Goal: Obtain resource: Obtain resource

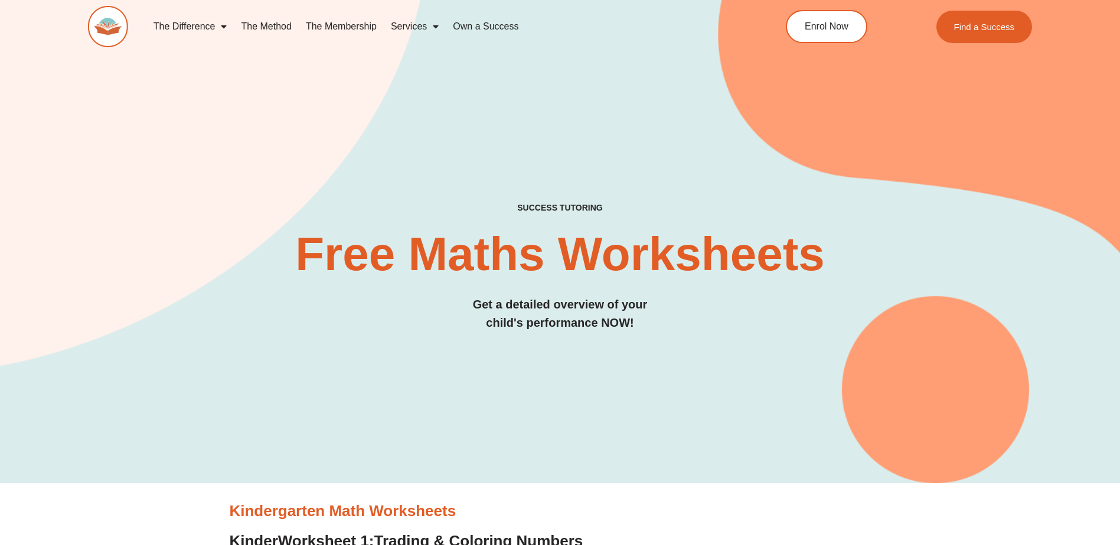
click at [104, 28] on img at bounding box center [108, 26] width 40 height 41
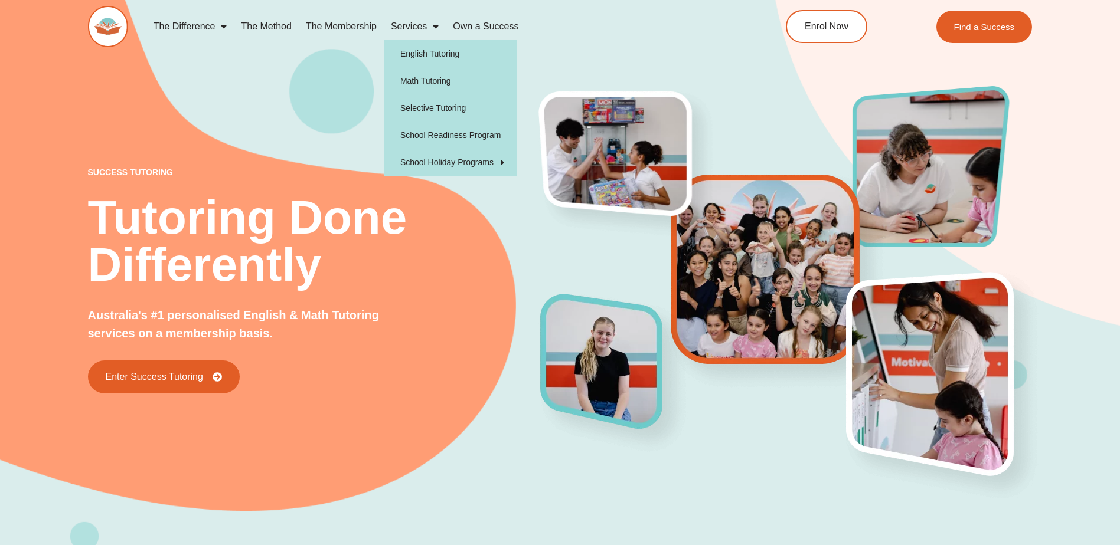
click at [406, 26] on link "Services" at bounding box center [415, 26] width 62 height 27
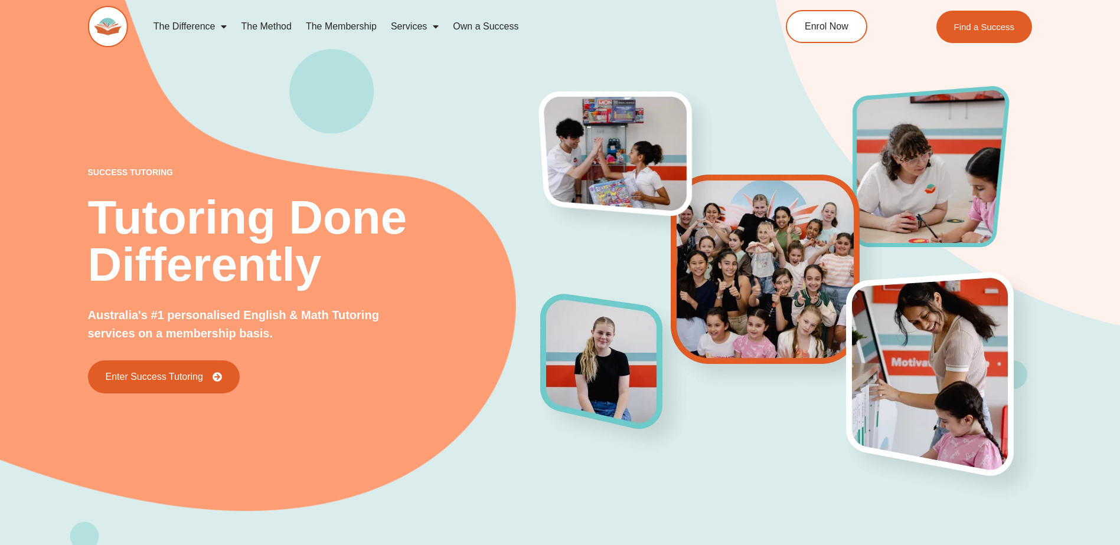
click at [406, 26] on link "Services" at bounding box center [415, 26] width 62 height 27
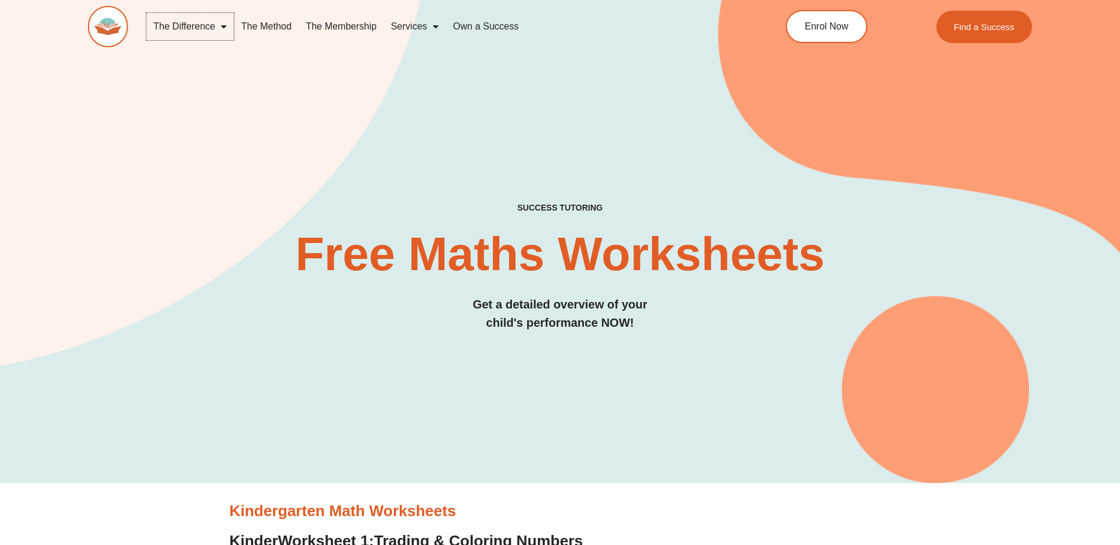
click at [197, 30] on link "The Difference" at bounding box center [190, 26] width 88 height 27
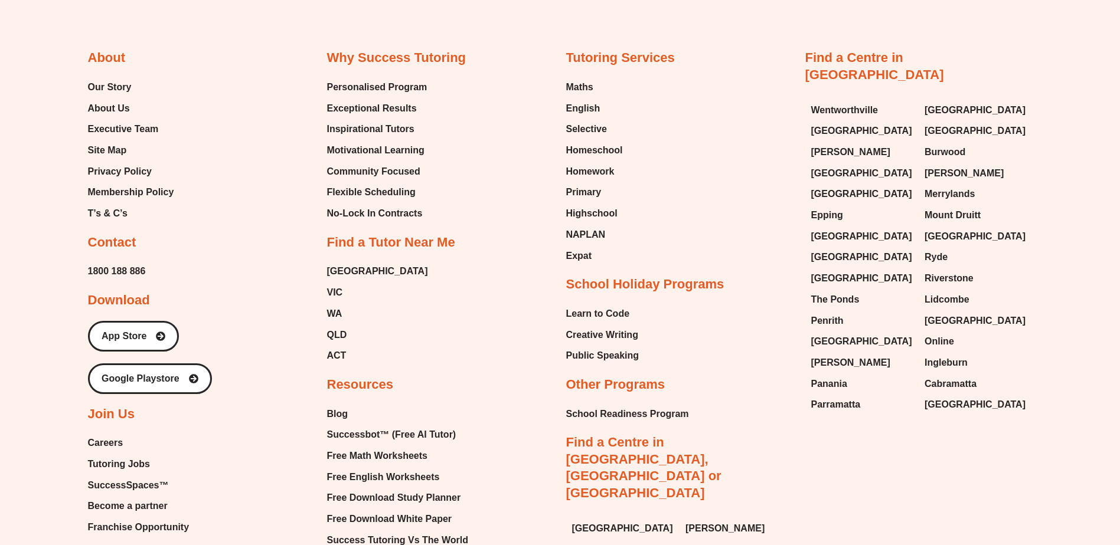
scroll to position [3718, 0]
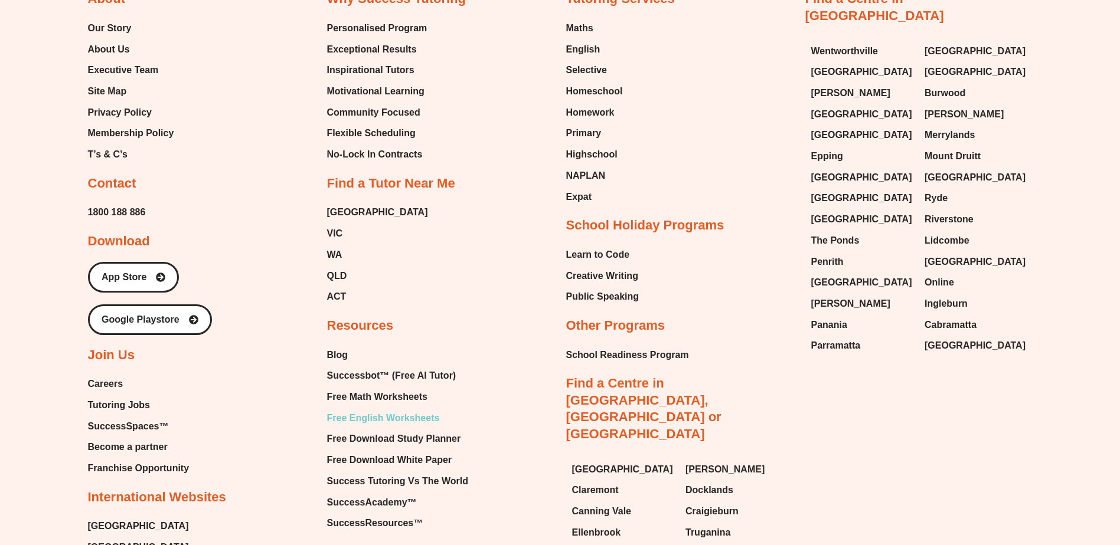
click at [372, 424] on span "Free English Worksheets" at bounding box center [383, 419] width 113 height 18
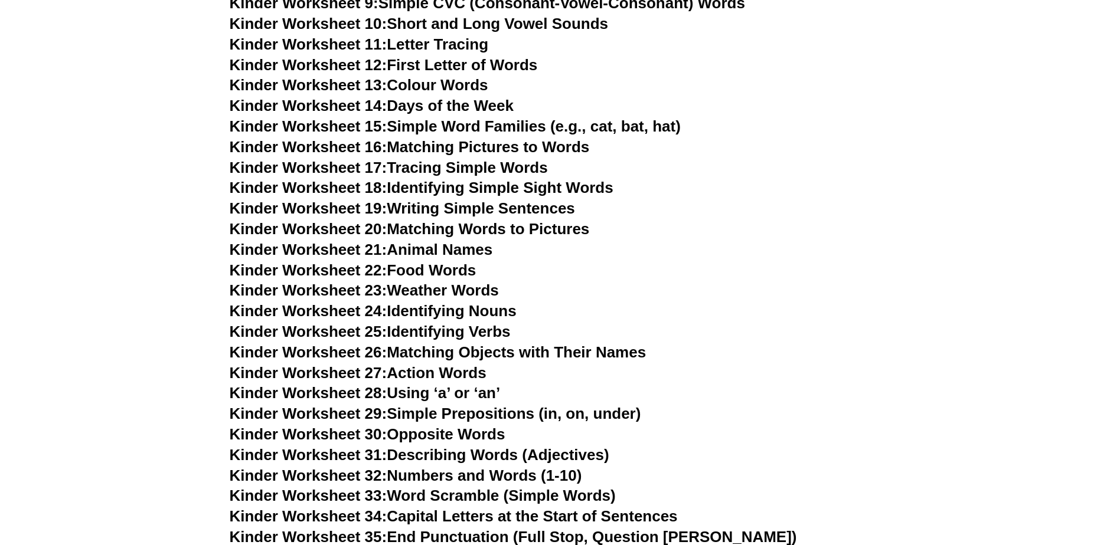
scroll to position [767, 0]
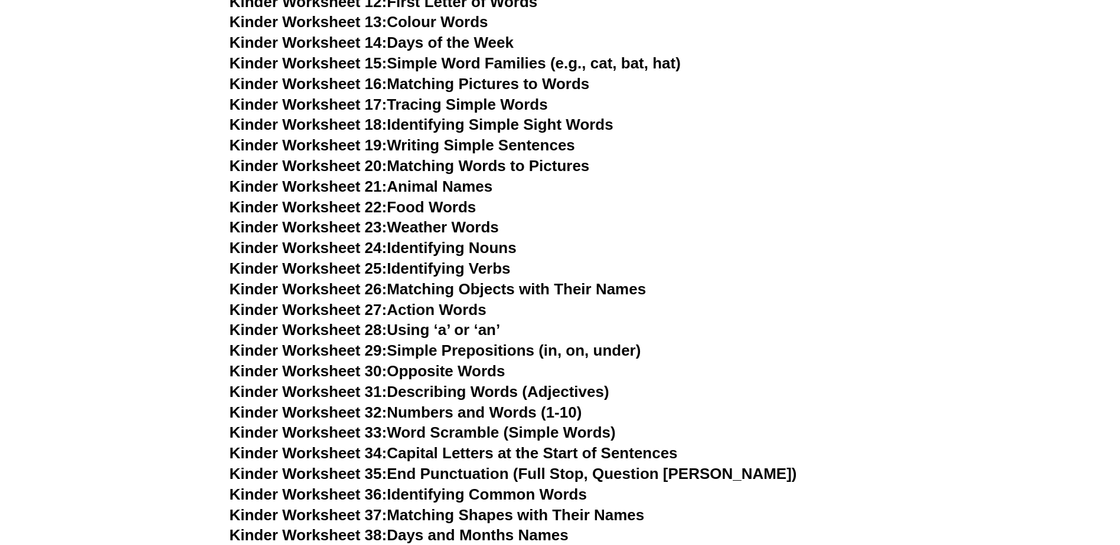
click at [330, 428] on span "Kinder Worksheet 33:" at bounding box center [309, 433] width 158 height 18
click at [490, 140] on link "Kinder Worksheet 19: Writing Simple Sentences" at bounding box center [402, 145] width 345 height 18
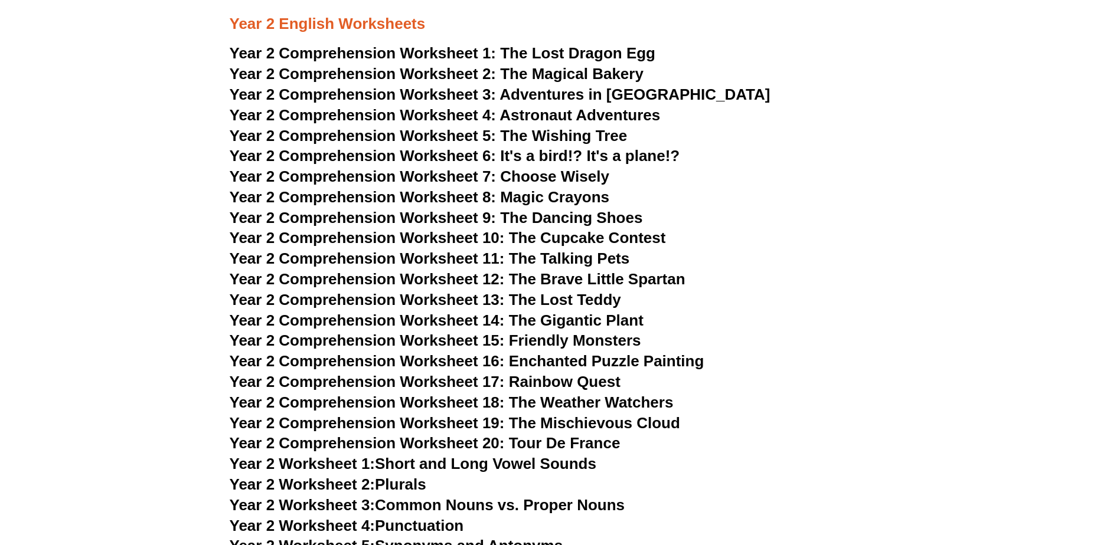
scroll to position [2479, 0]
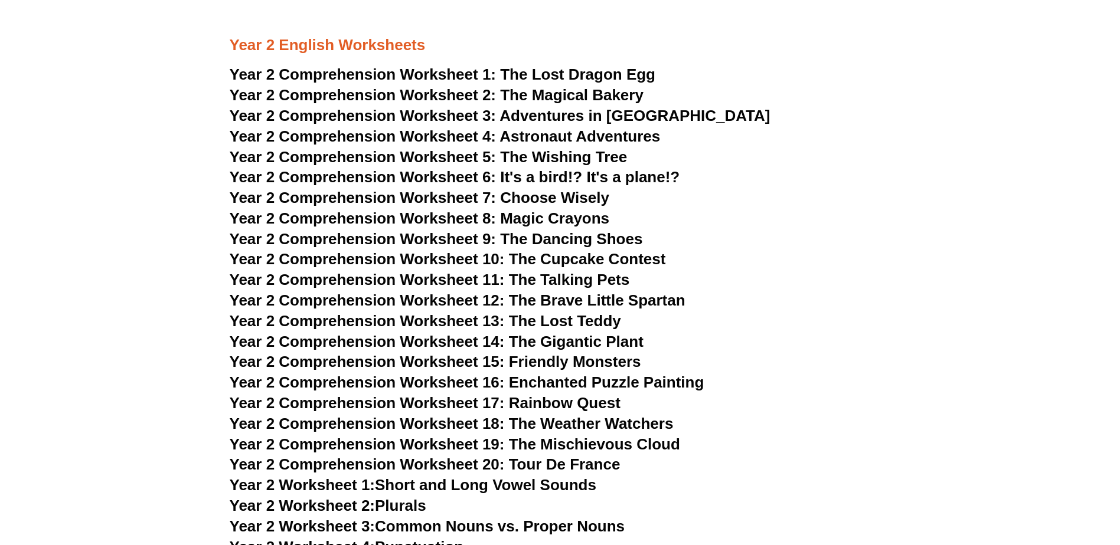
click at [449, 79] on span "Year 2 Comprehension Worksheet 1:" at bounding box center [363, 75] width 267 height 18
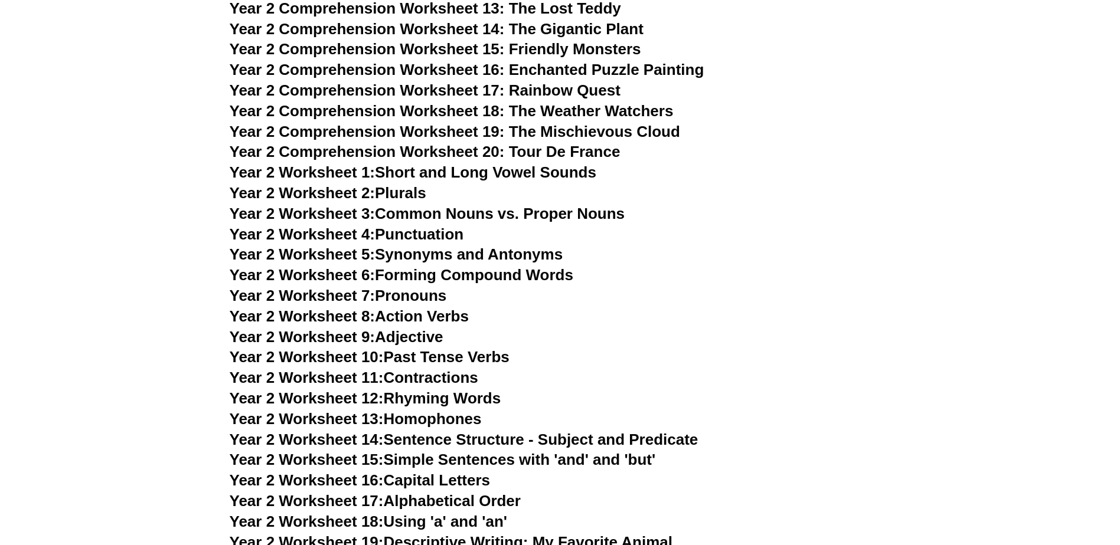
scroll to position [2892, 0]
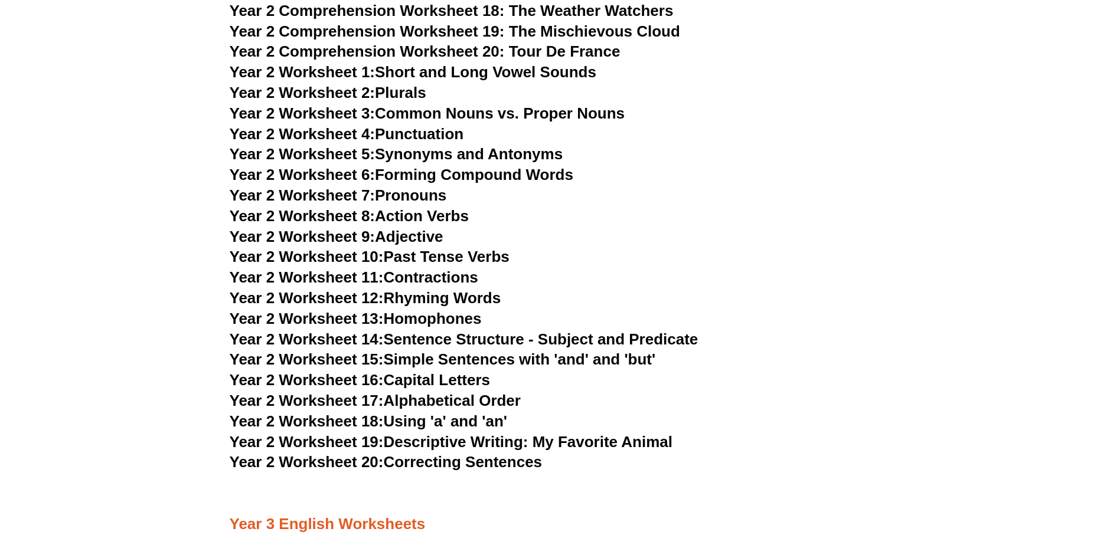
click at [558, 339] on link "Year 2 Worksheet 14: Sentence Structure - Subject and Predicate" at bounding box center [464, 340] width 469 height 18
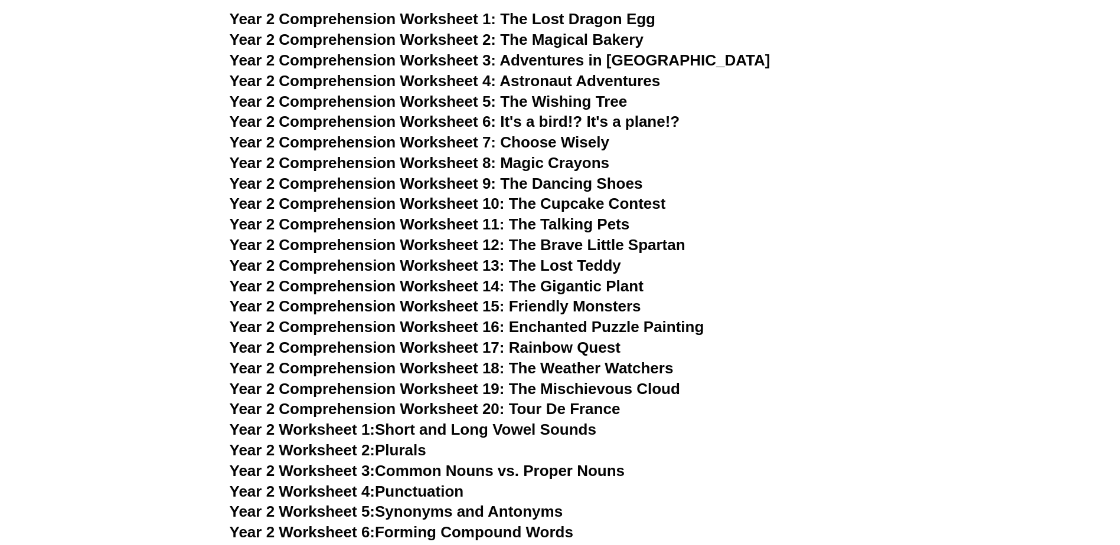
scroll to position [2538, 0]
